Goal: Transaction & Acquisition: Obtain resource

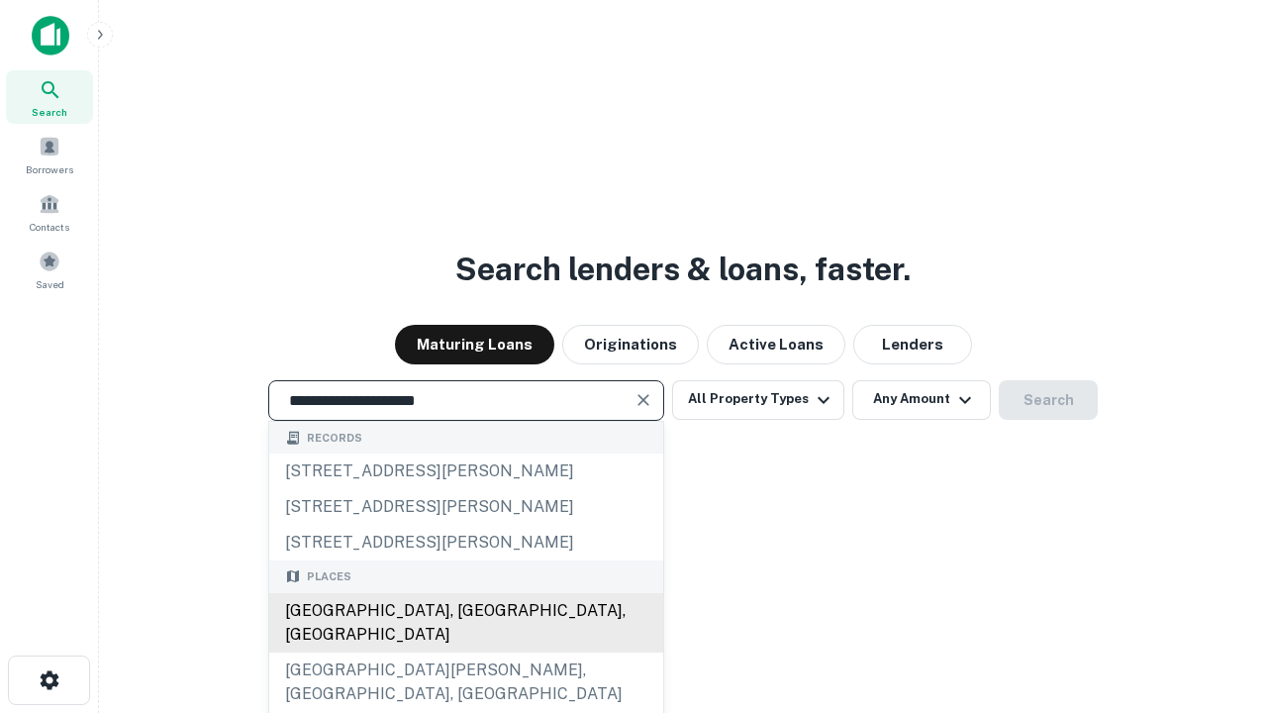
click at [465, 652] on div "[GEOGRAPHIC_DATA], [GEOGRAPHIC_DATA], [GEOGRAPHIC_DATA]" at bounding box center [466, 622] width 394 height 59
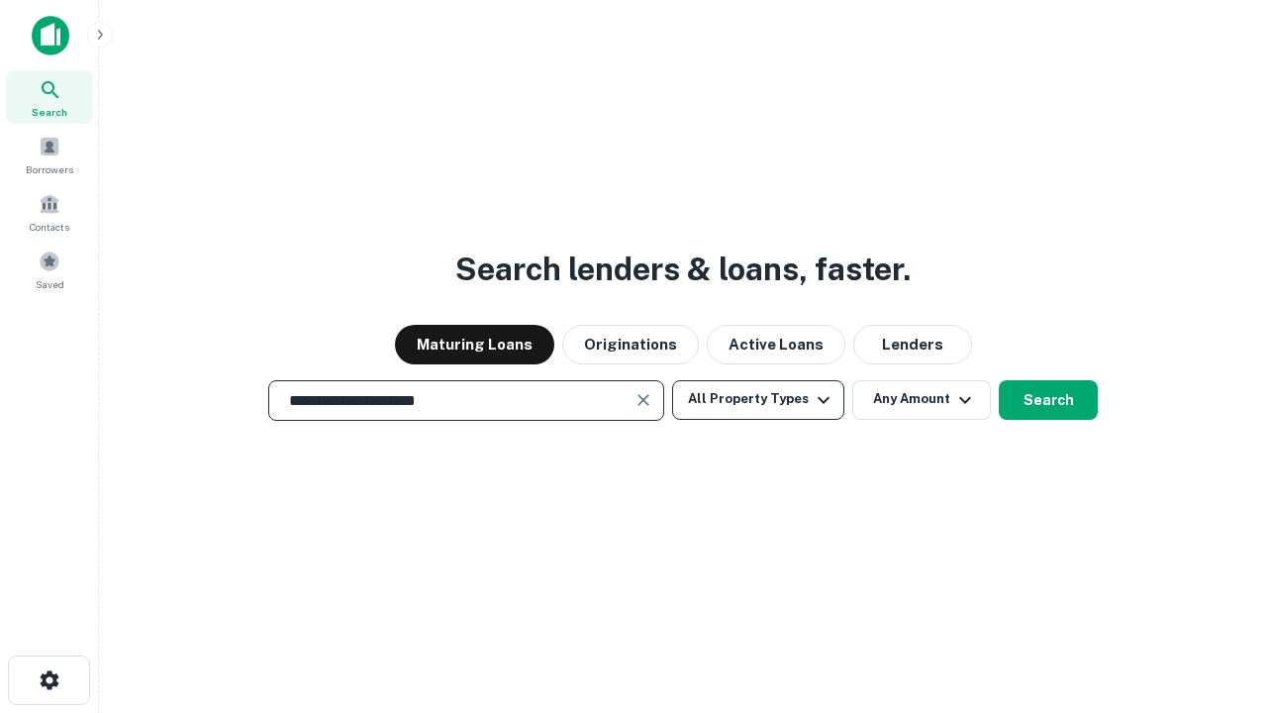
type input "**********"
click at [758, 399] on button "All Property Types" at bounding box center [758, 400] width 172 height 40
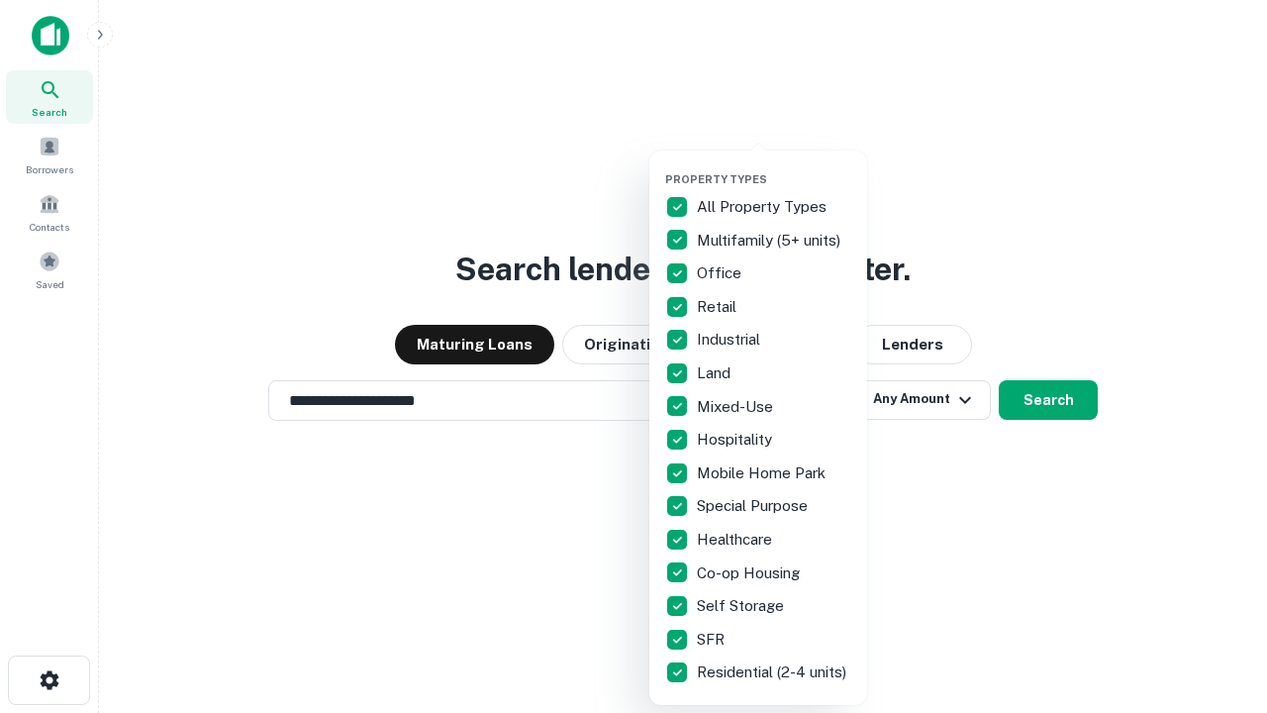
click at [774, 166] on button "button" at bounding box center [774, 166] width 218 height 1
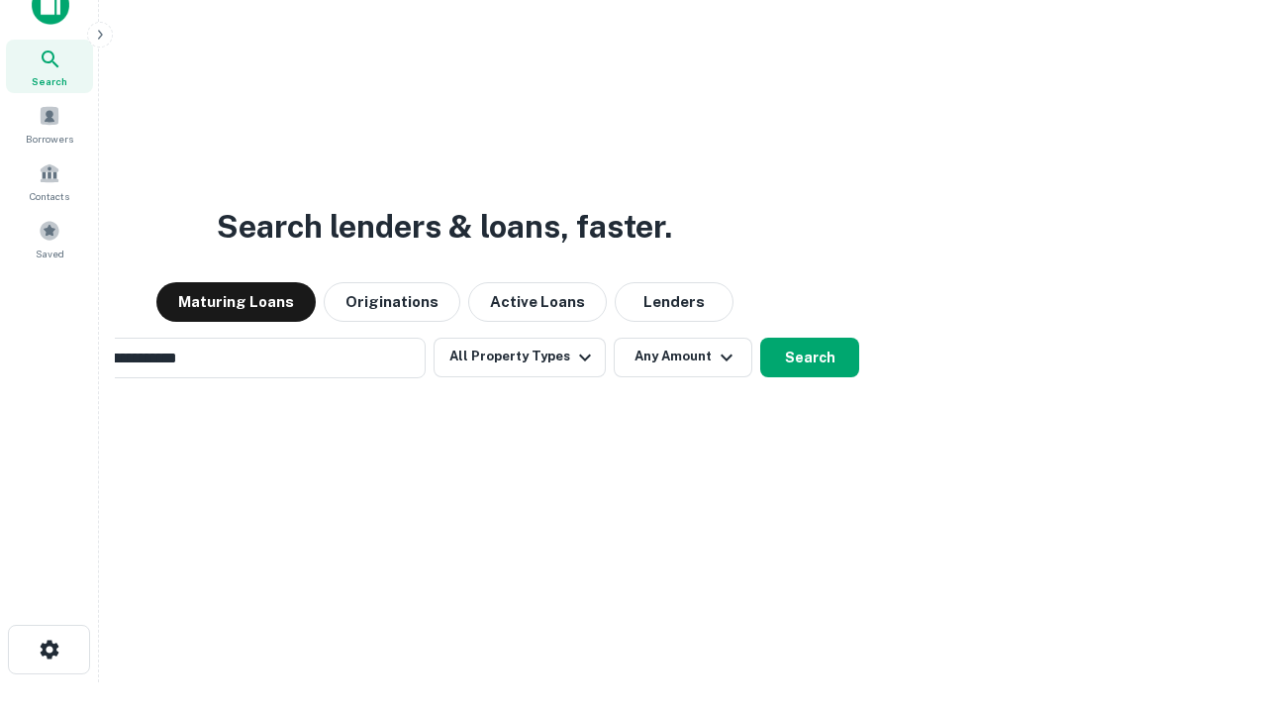
scroll to position [32, 0]
click at [614, 337] on button "Any Amount" at bounding box center [683, 357] width 139 height 40
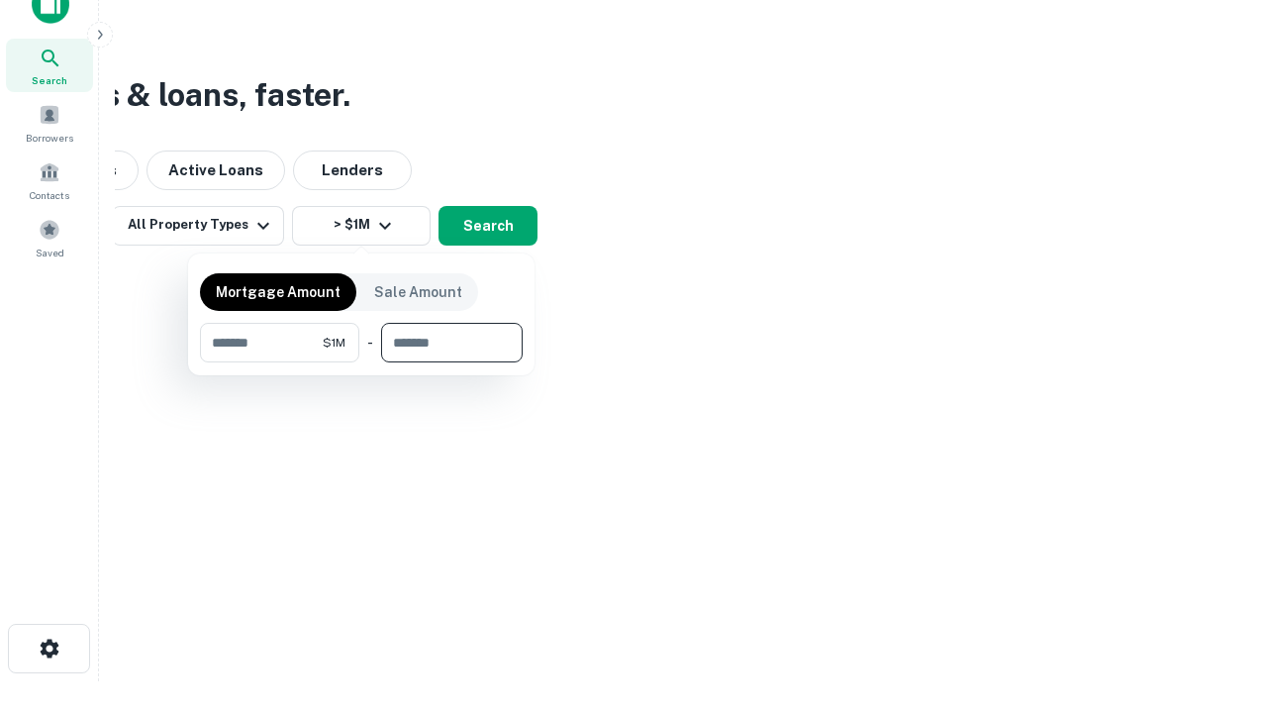
type input "*******"
click at [361, 362] on button "button" at bounding box center [361, 362] width 323 height 1
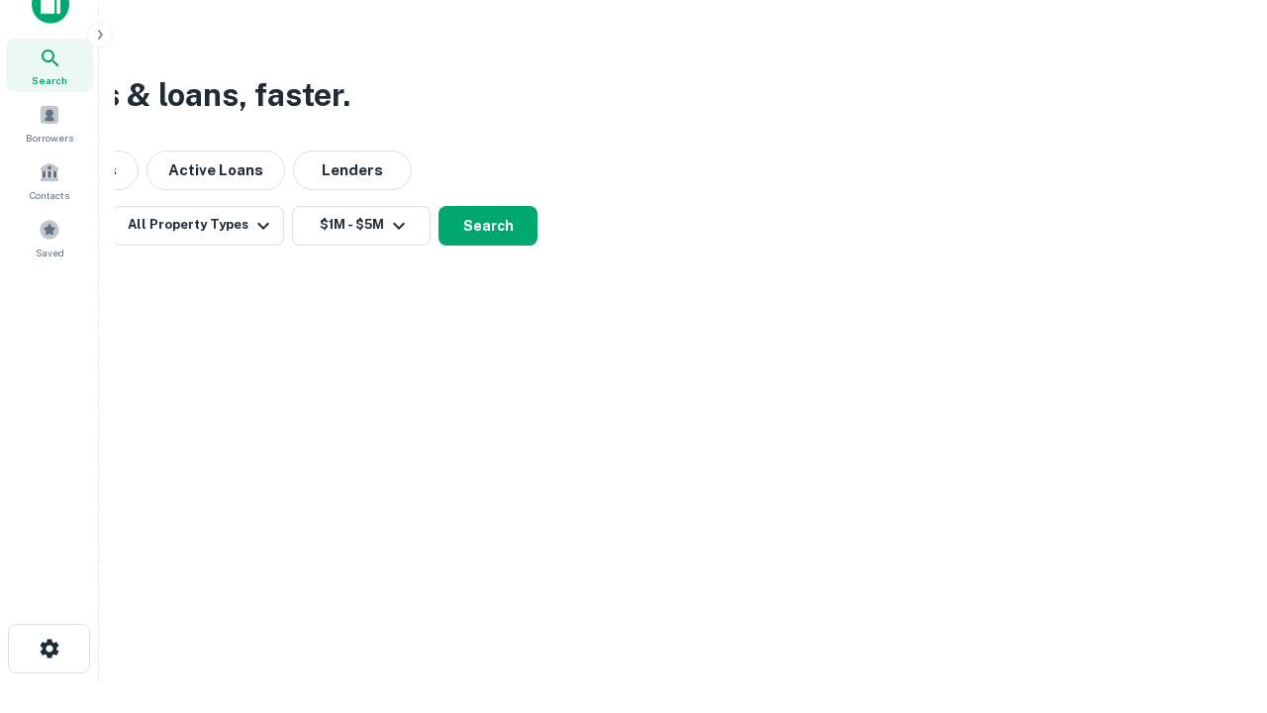
scroll to position [31, 0]
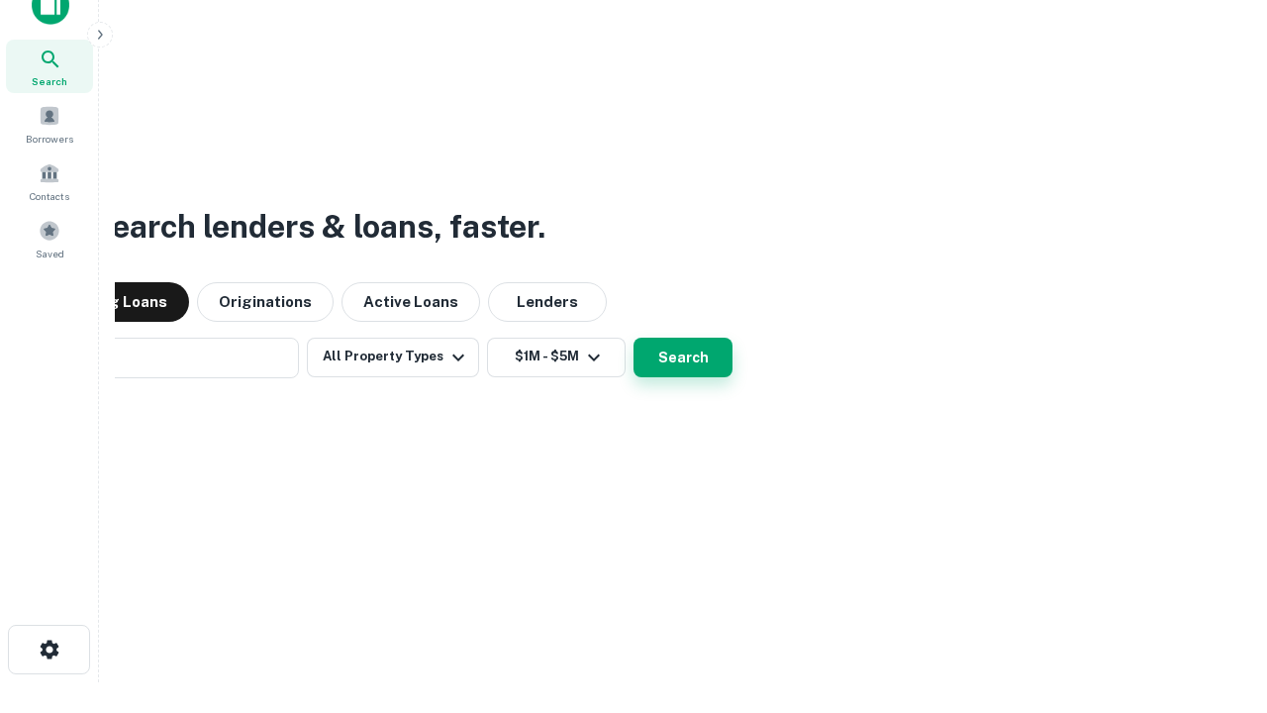
click at [633, 338] on button "Search" at bounding box center [682, 358] width 99 height 40
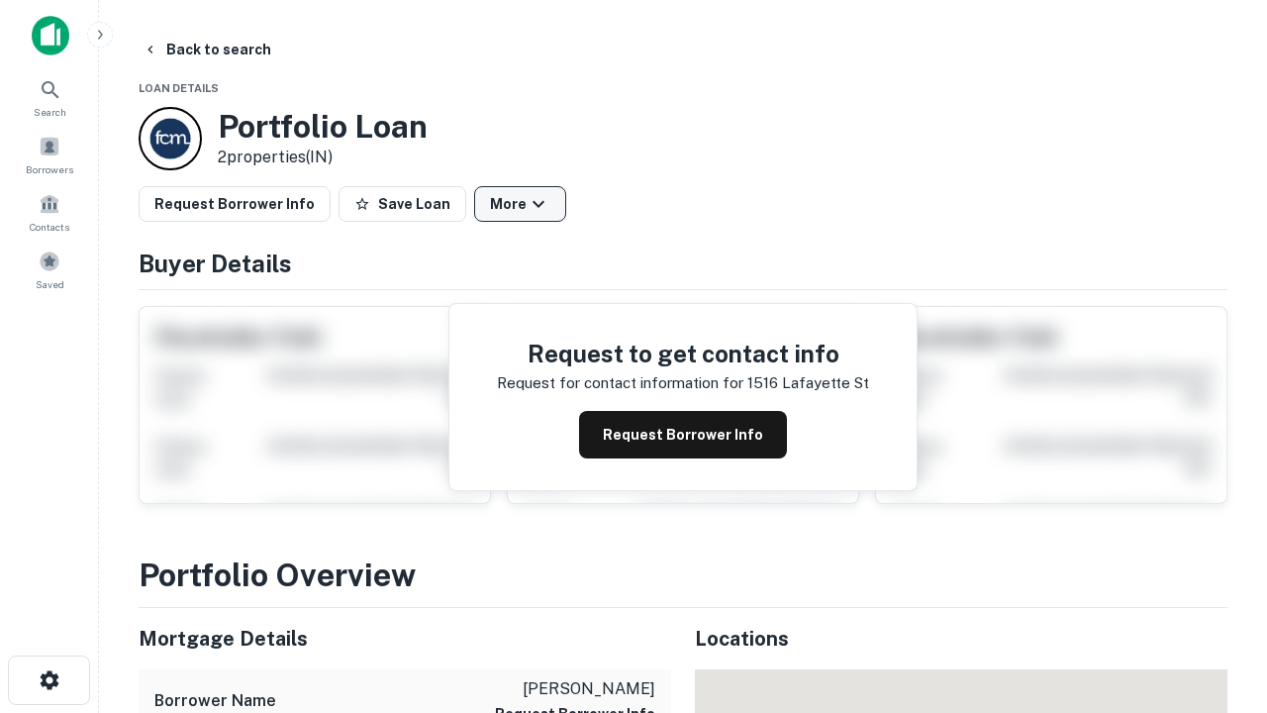
click at [520, 204] on button "More" at bounding box center [520, 204] width 92 height 36
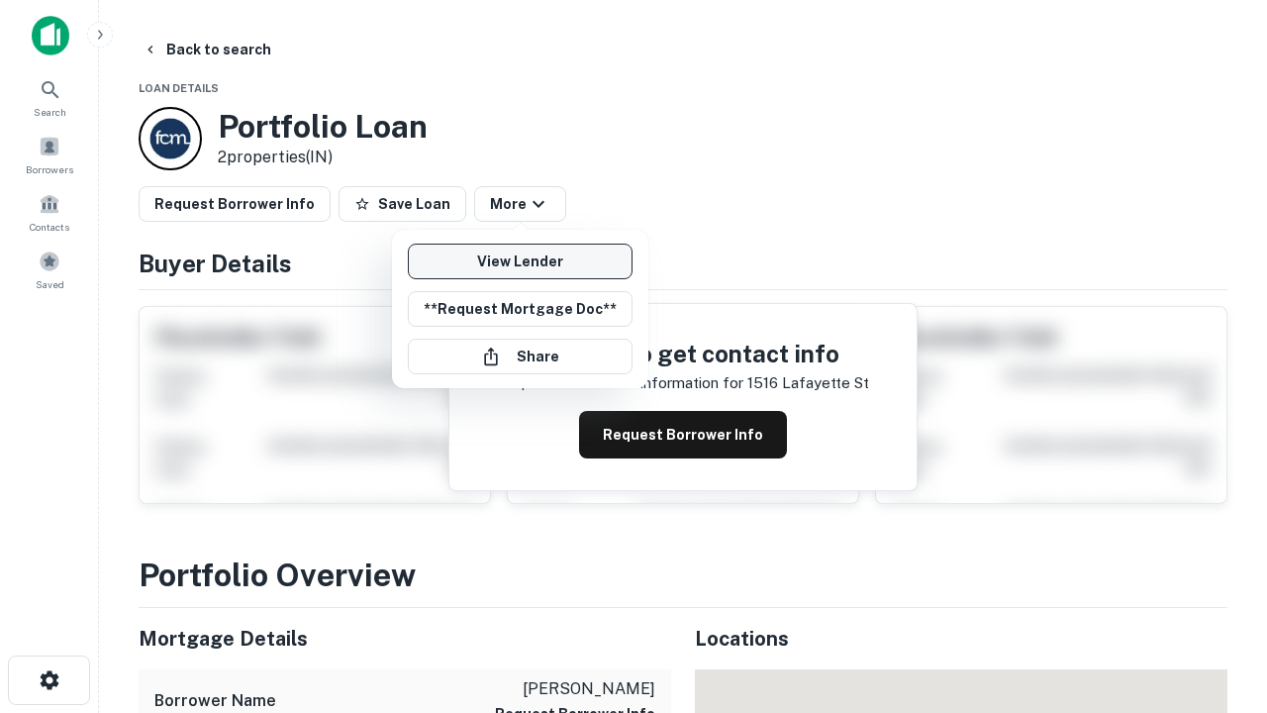
click at [520, 261] on link "View Lender" at bounding box center [520, 261] width 225 height 36
